Goal: Information Seeking & Learning: Learn about a topic

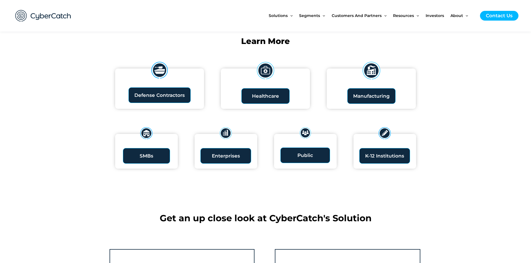
scroll to position [669, 0]
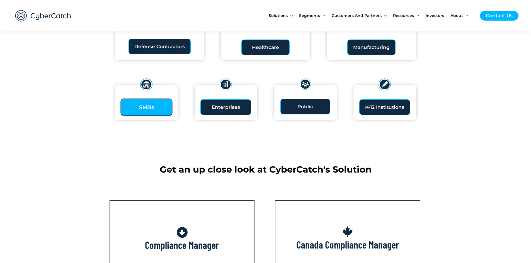
click at [156, 108] on link "SMBs" at bounding box center [146, 107] width 52 height 17
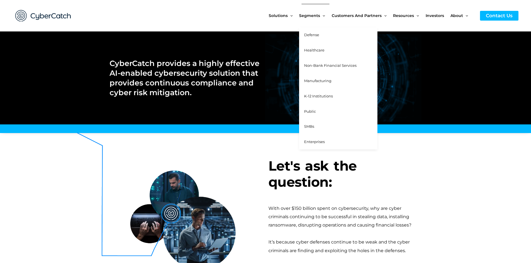
click at [314, 128] on span "SMBs" at bounding box center [309, 126] width 10 height 4
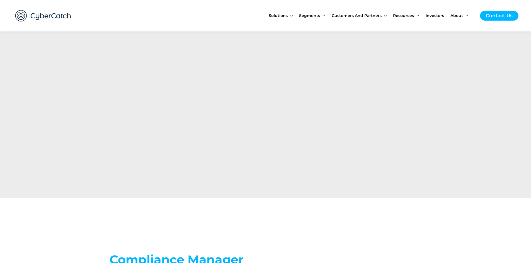
scroll to position [1489, 0]
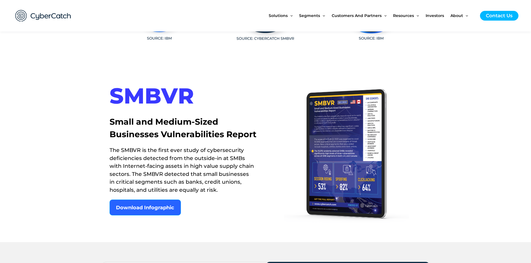
scroll to position [167, 0]
